Goal: Task Accomplishment & Management: Use online tool/utility

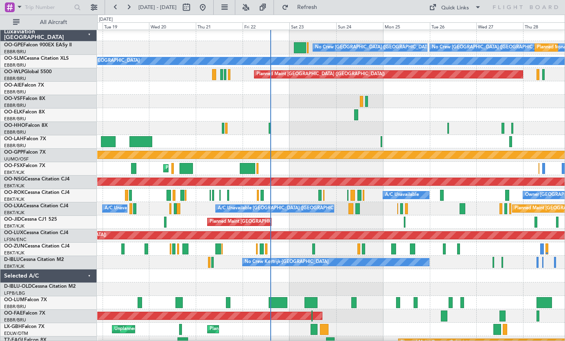
scroll to position [3, 0]
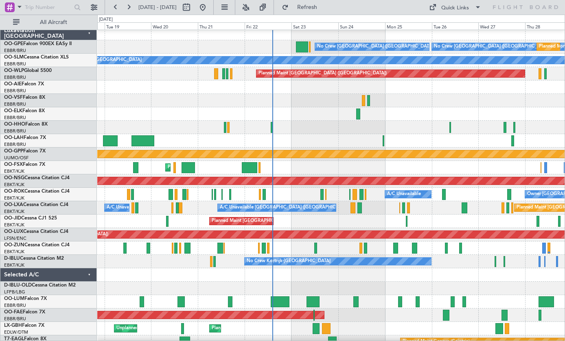
click at [250, 169] on div at bounding box center [249, 167] width 15 height 11
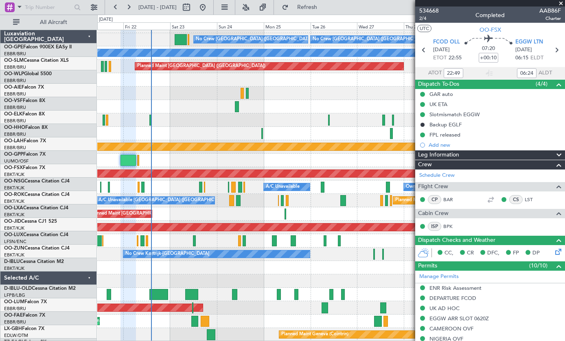
scroll to position [11, 0]
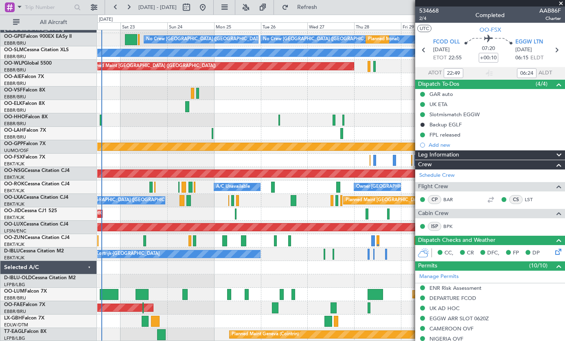
click at [559, 1] on span at bounding box center [561, 3] width 8 height 7
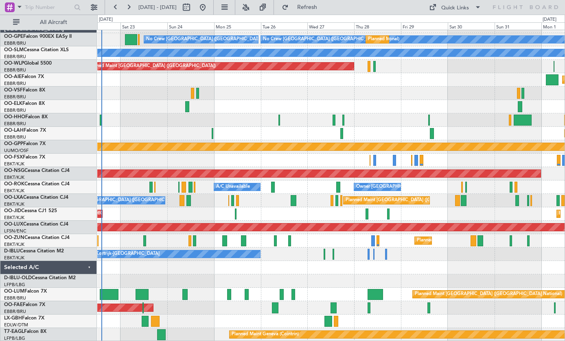
type input "0"
click at [212, 131] on div at bounding box center [213, 133] width 2 height 11
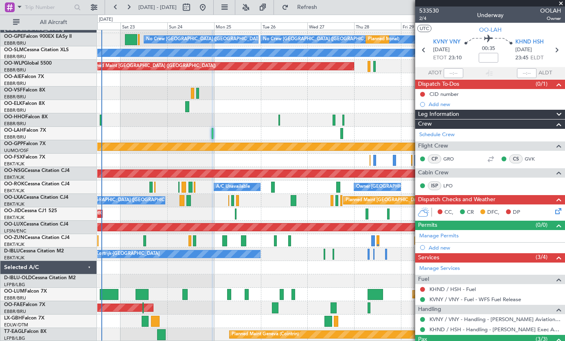
click at [558, 6] on span at bounding box center [561, 3] width 8 height 7
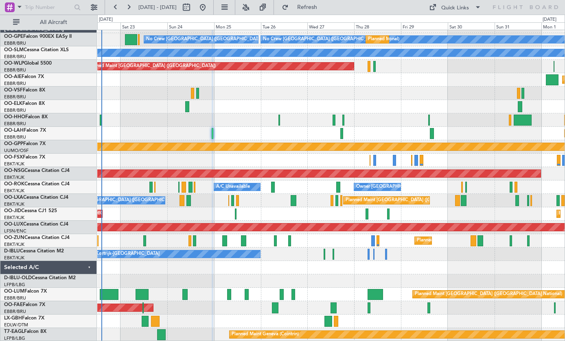
type input "0"
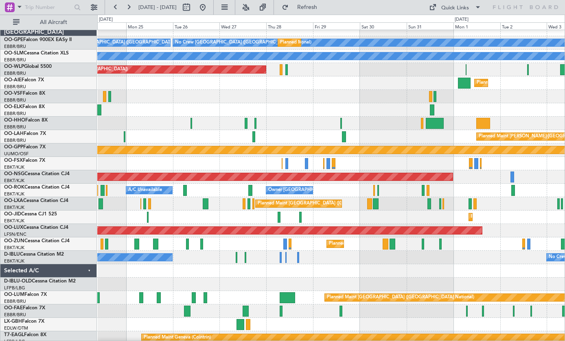
scroll to position [7, 0]
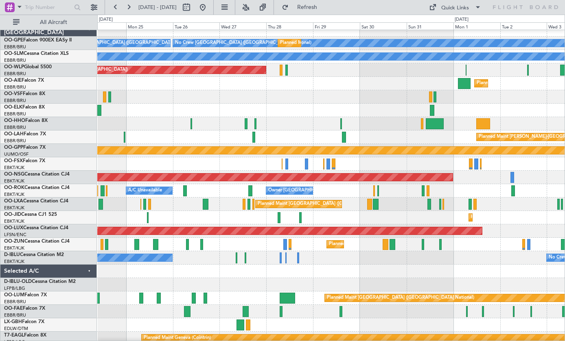
click at [254, 137] on div at bounding box center [253, 137] width 3 height 11
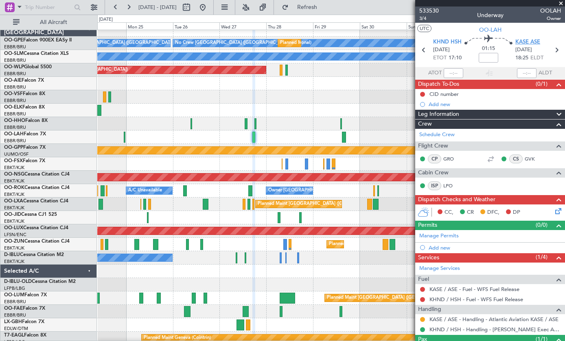
click at [540, 43] on span "KASE ASE" at bounding box center [527, 42] width 25 height 8
click at [559, 52] on icon at bounding box center [556, 50] width 11 height 11
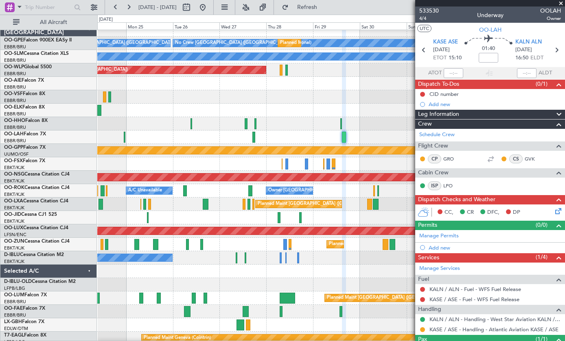
click at [428, 25] on button "UTC" at bounding box center [424, 28] width 14 height 7
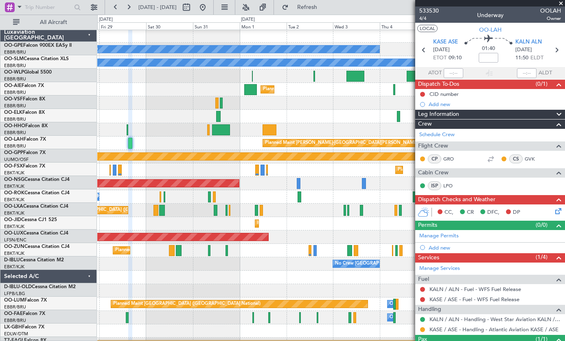
scroll to position [2, 0]
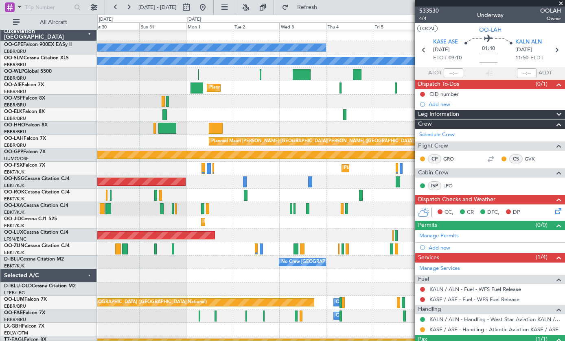
click at [169, 130] on div at bounding box center [167, 128] width 18 height 11
type input "+01:05"
type input "2"
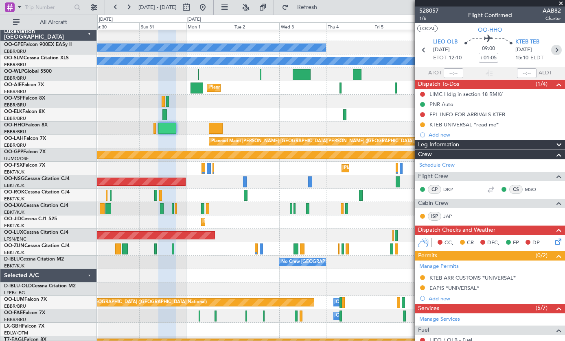
click at [552, 52] on icon at bounding box center [556, 50] width 11 height 11
type input "0"
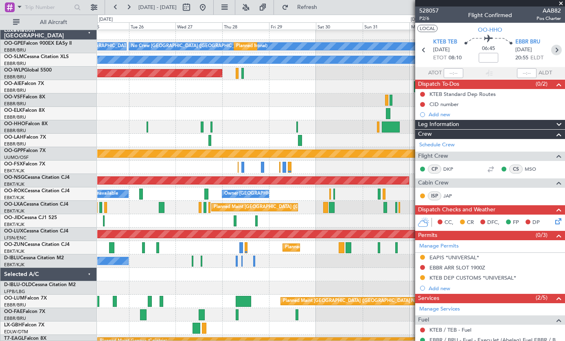
scroll to position [0, 0]
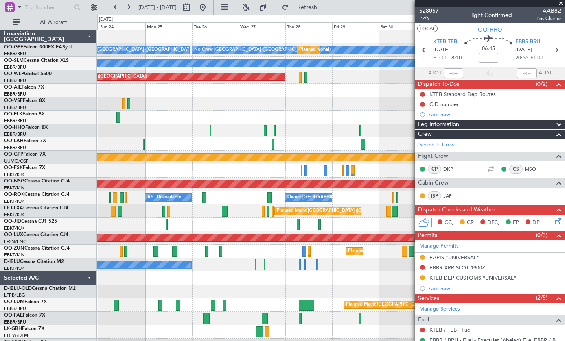
click at [561, 4] on span at bounding box center [561, 3] width 8 height 7
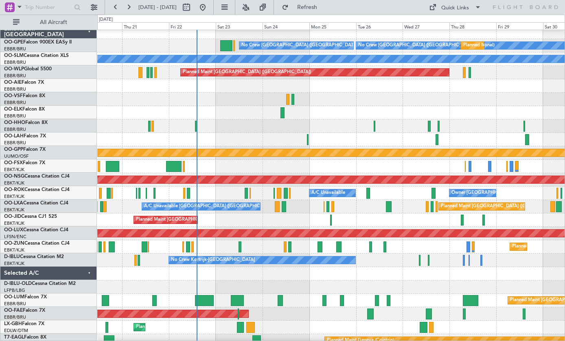
scroll to position [2, 0]
